Goal: Communication & Community: Connect with others

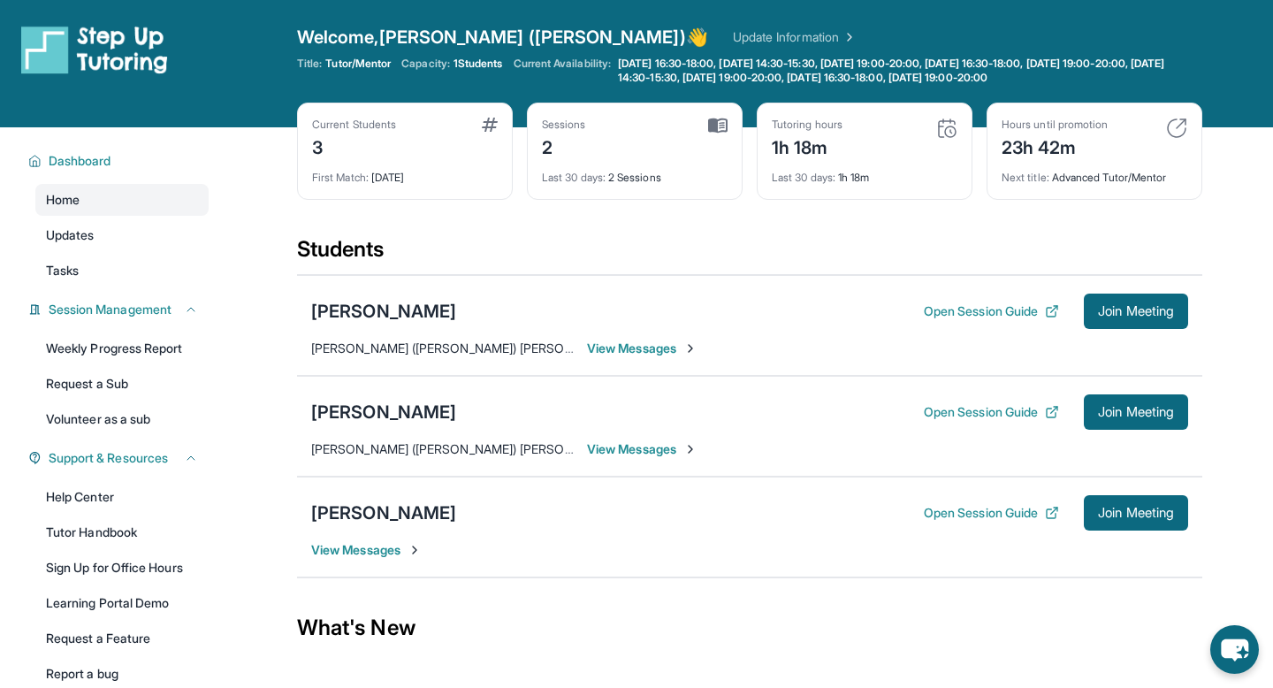
click at [539, 230] on div "Current Students 3 First Match : 2 days ago Sessions 2 Last 30 days : 2 Session…" at bounding box center [749, 169] width 905 height 133
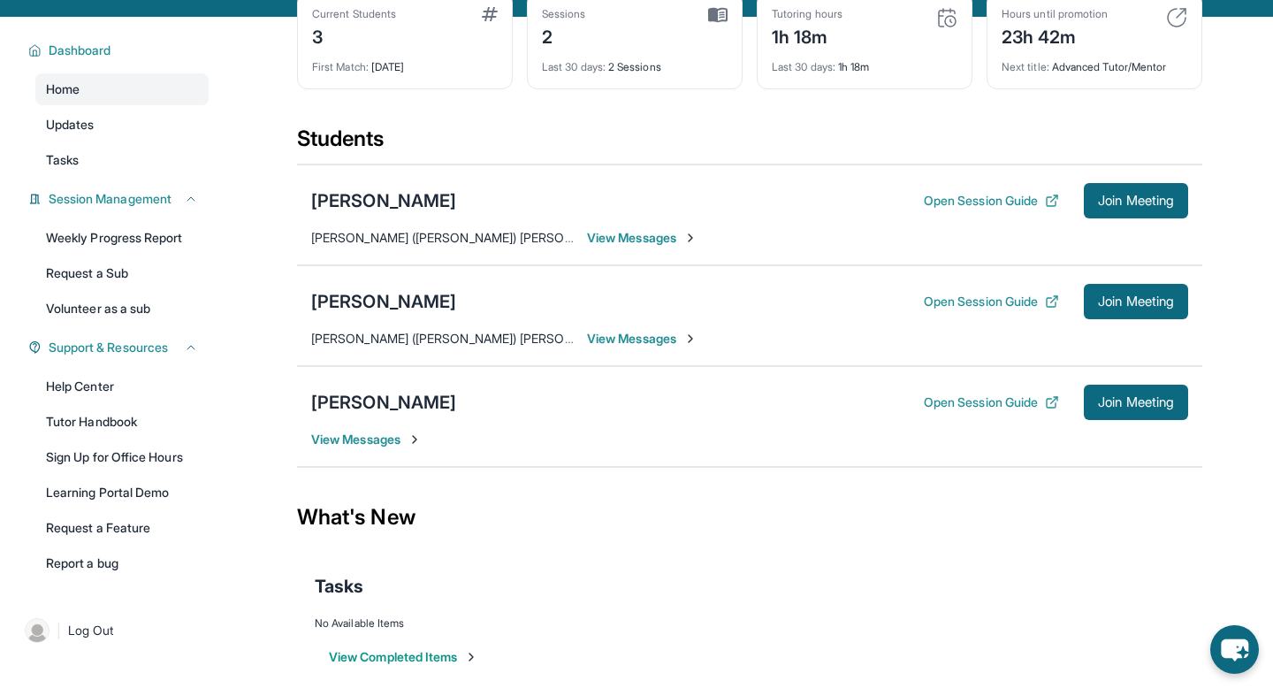
scroll to position [109, 0]
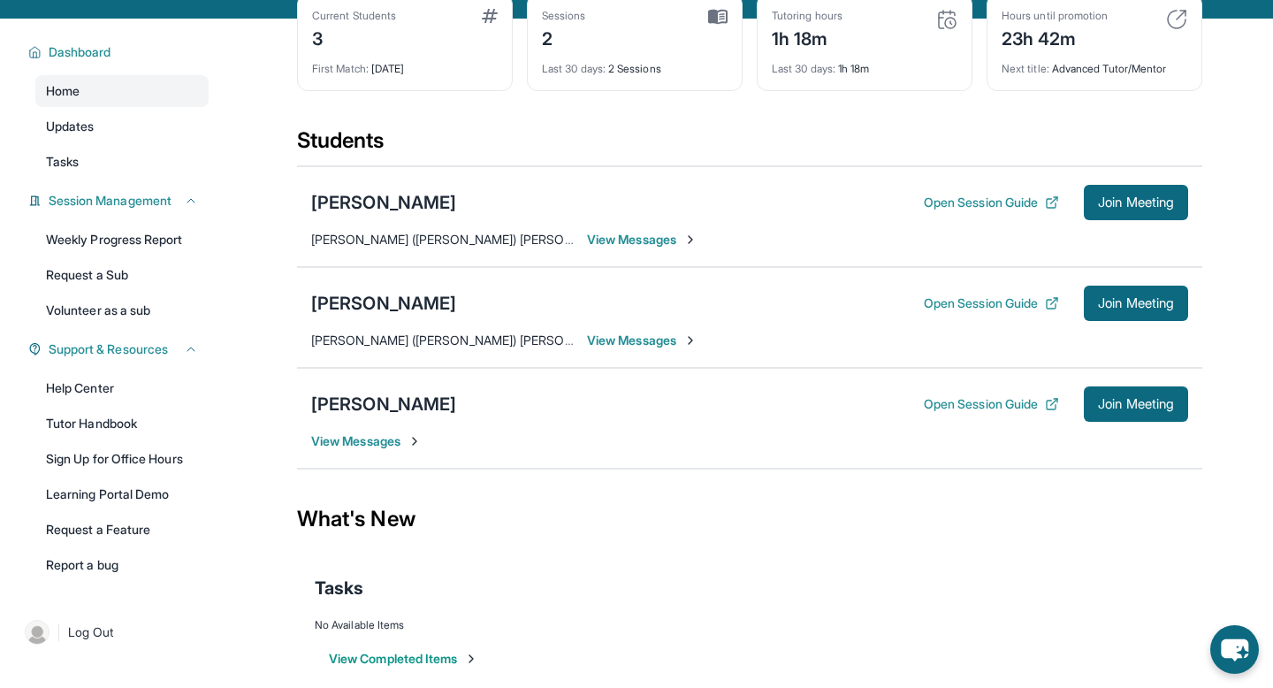
click at [627, 346] on span "View Messages" at bounding box center [642, 340] width 110 height 18
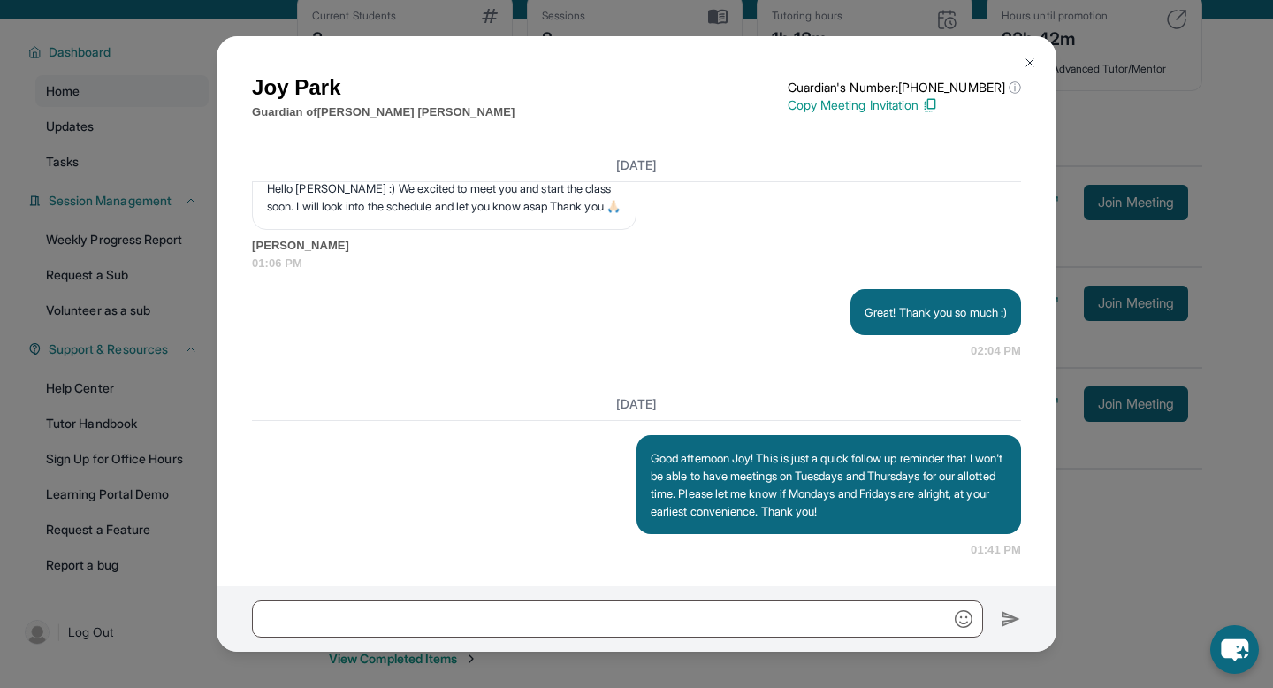
scroll to position [1664, 0]
click at [1031, 67] on img at bounding box center [1030, 63] width 14 height 14
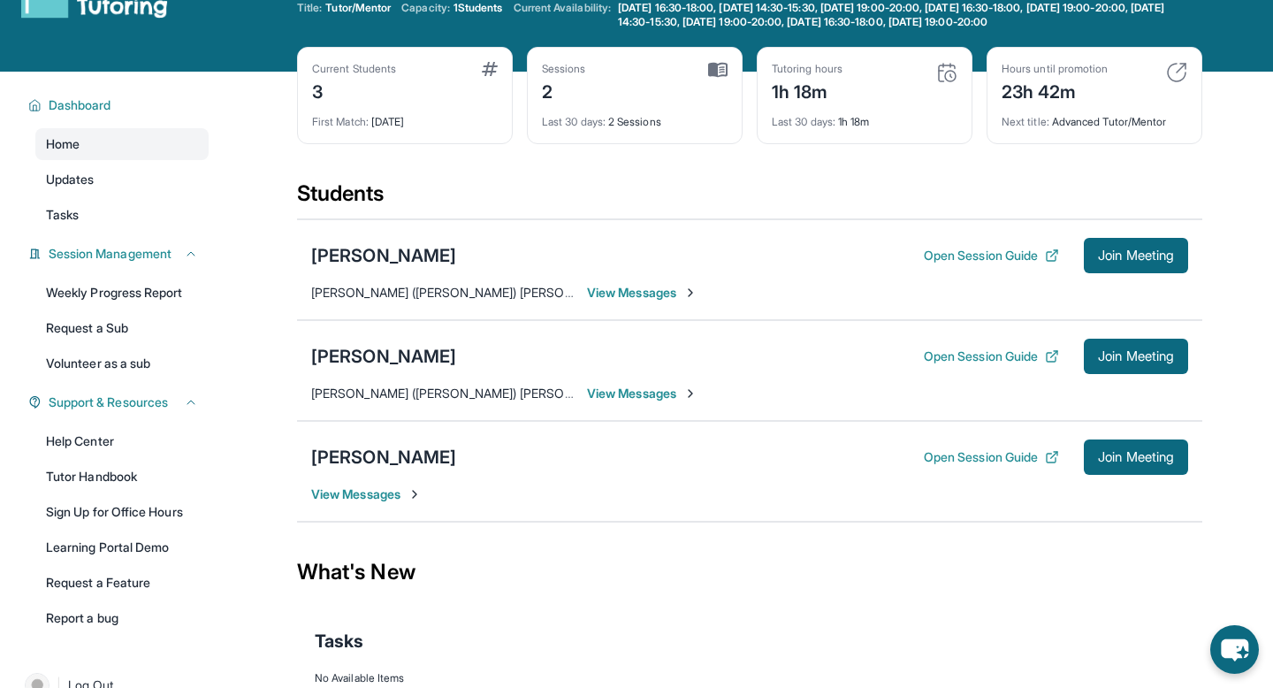
scroll to position [0, 0]
